Goal: Transaction & Acquisition: Purchase product/service

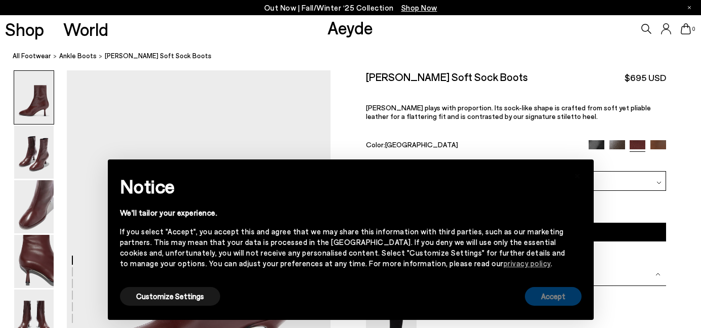
click at [565, 295] on button "Accept" at bounding box center [553, 296] width 57 height 19
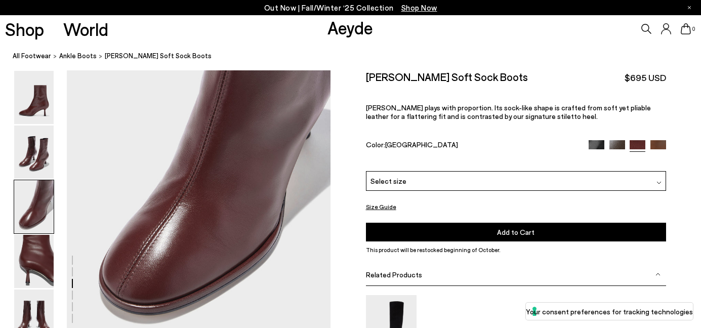
scroll to position [782, 0]
click at [659, 183] on img at bounding box center [658, 182] width 5 height 5
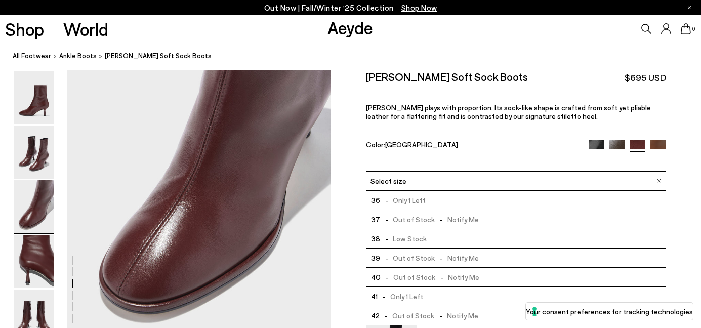
click at [537, 137] on div "[PERSON_NAME] Soft Sock Boots $695 USD [PERSON_NAME] plays with proportion. Its…" at bounding box center [516, 120] width 300 height 101
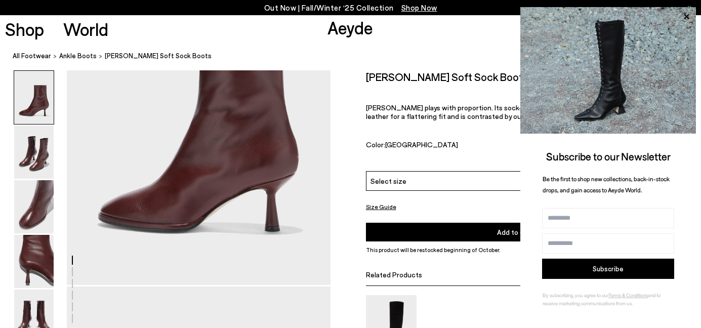
scroll to position [0, 0]
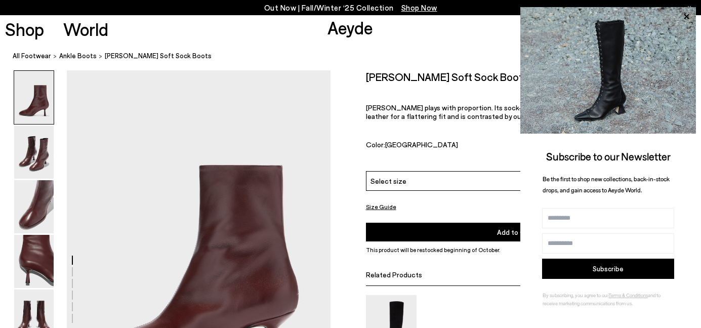
click at [347, 30] on link "Aeyde" at bounding box center [350, 27] width 46 height 21
